Goal: Task Accomplishment & Management: Use online tool/utility

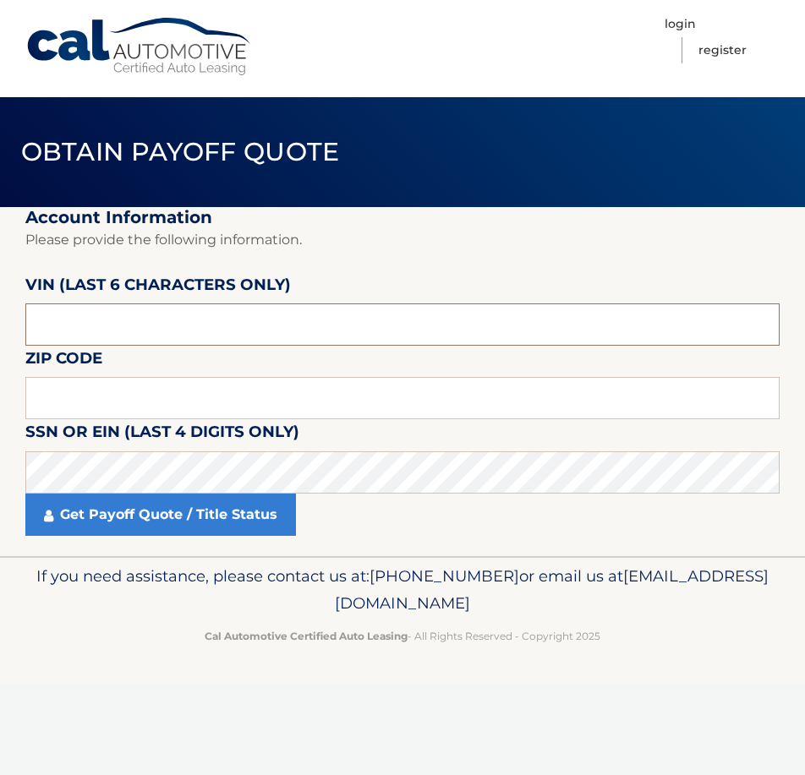
click at [196, 322] on input "text" at bounding box center [402, 325] width 754 height 42
drag, startPoint x: 100, startPoint y: 330, endPoint x: 7, endPoint y: 321, distance: 93.4
click at [8, 323] on section "Account Information Please provide the following information. [PERSON_NAME] (la…" at bounding box center [402, 381] width 805 height 349
type input "179336"
click at [79, 380] on input "text" at bounding box center [402, 398] width 754 height 42
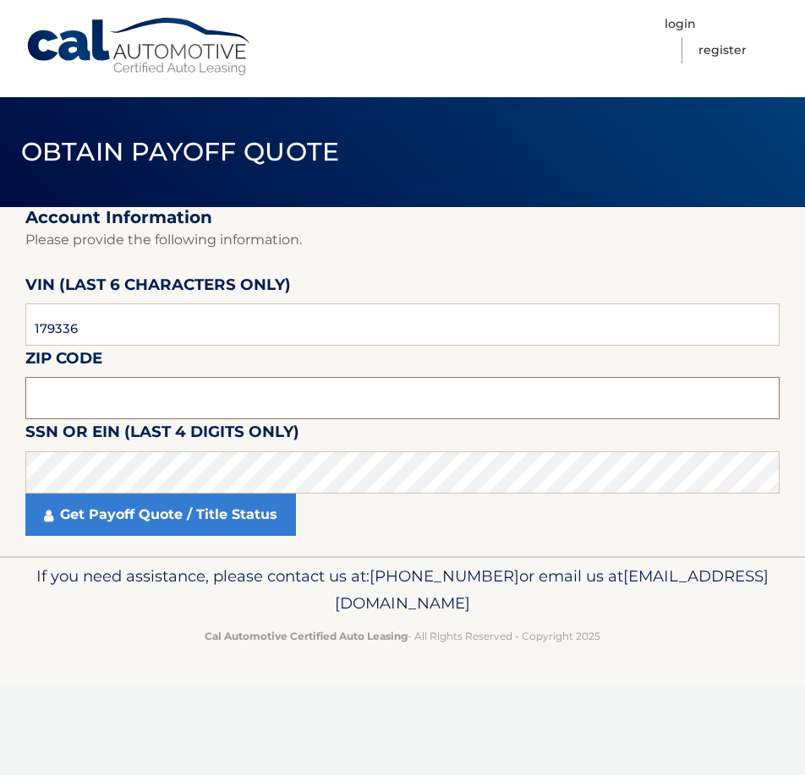
click at [203, 386] on input "text" at bounding box center [402, 398] width 754 height 42
type input "11552"
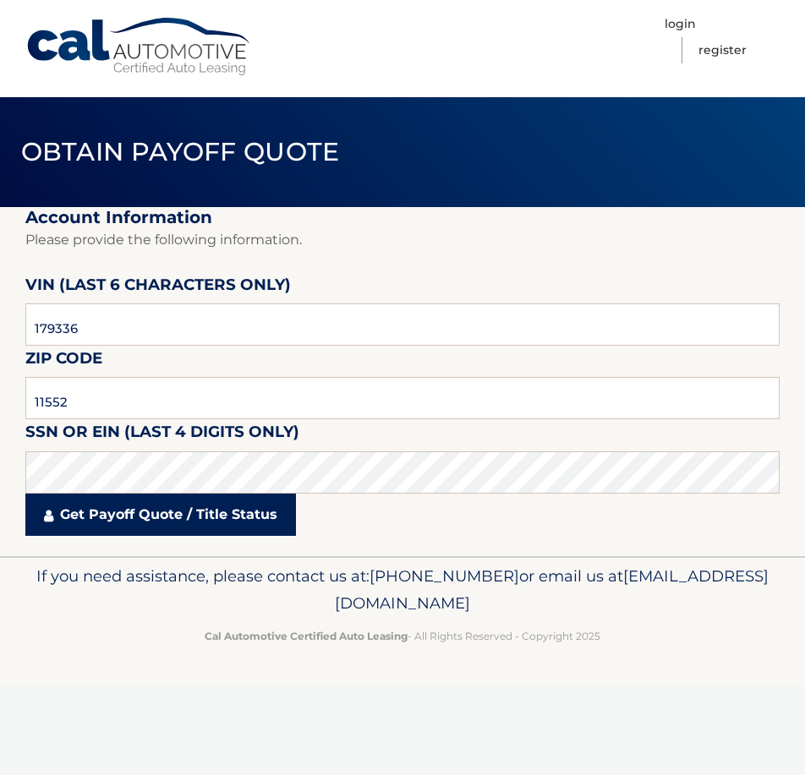
click at [200, 509] on link "Get Payoff Quote / Title Status" at bounding box center [160, 515] width 271 height 42
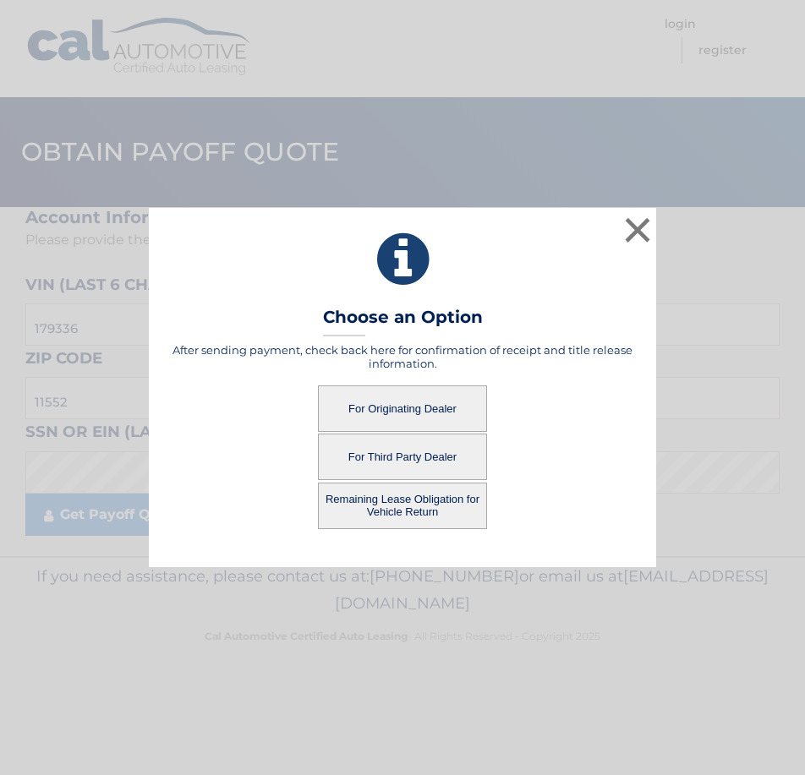
click at [411, 408] on button "For Originating Dealer" at bounding box center [402, 409] width 169 height 47
click at [417, 505] on button "Remaining Lease Obligation for Vehicle Return" at bounding box center [402, 506] width 169 height 47
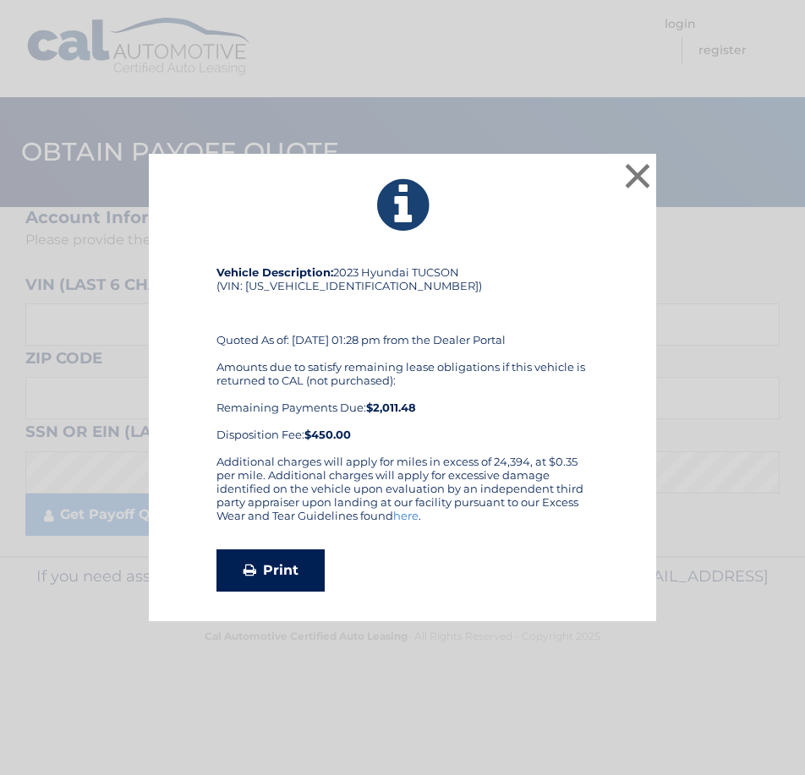
click at [267, 573] on link "Print" at bounding box center [270, 571] width 108 height 42
